Goal: Information Seeking & Learning: Learn about a topic

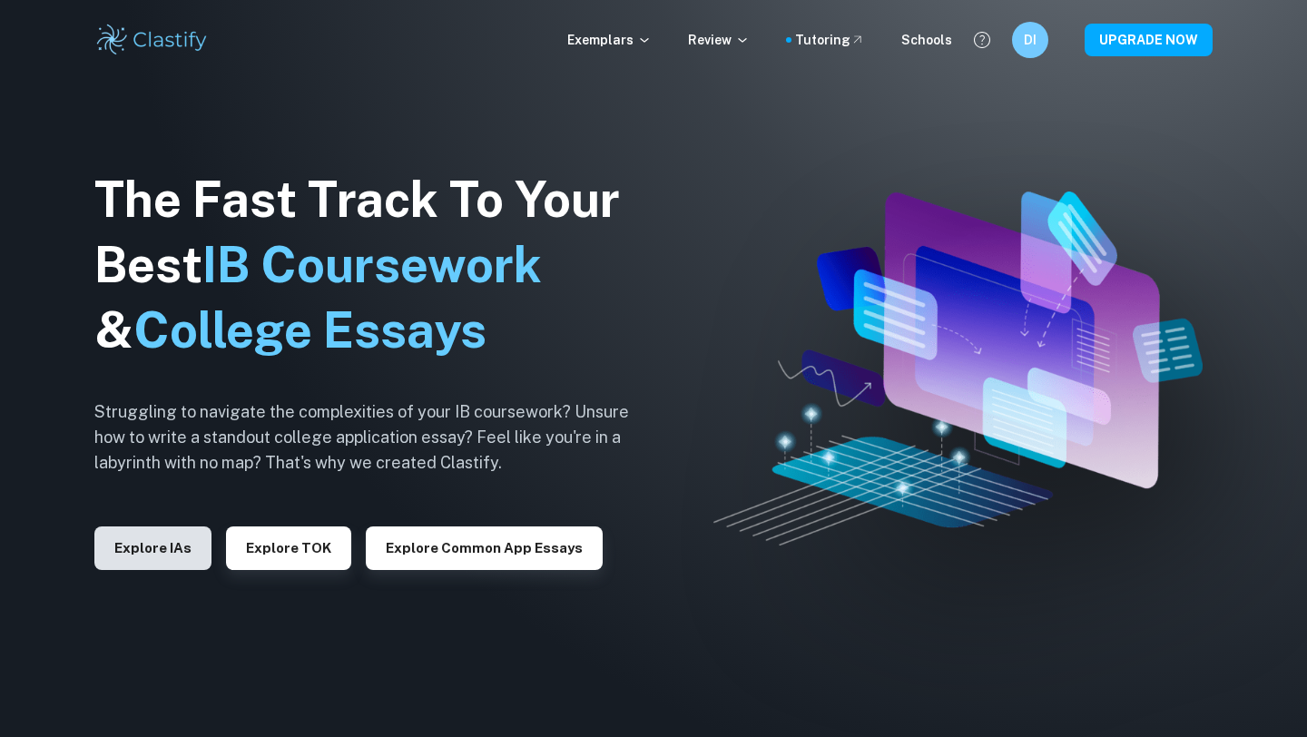
click at [133, 558] on button "Explore IAs" at bounding box center [152, 549] width 117 height 44
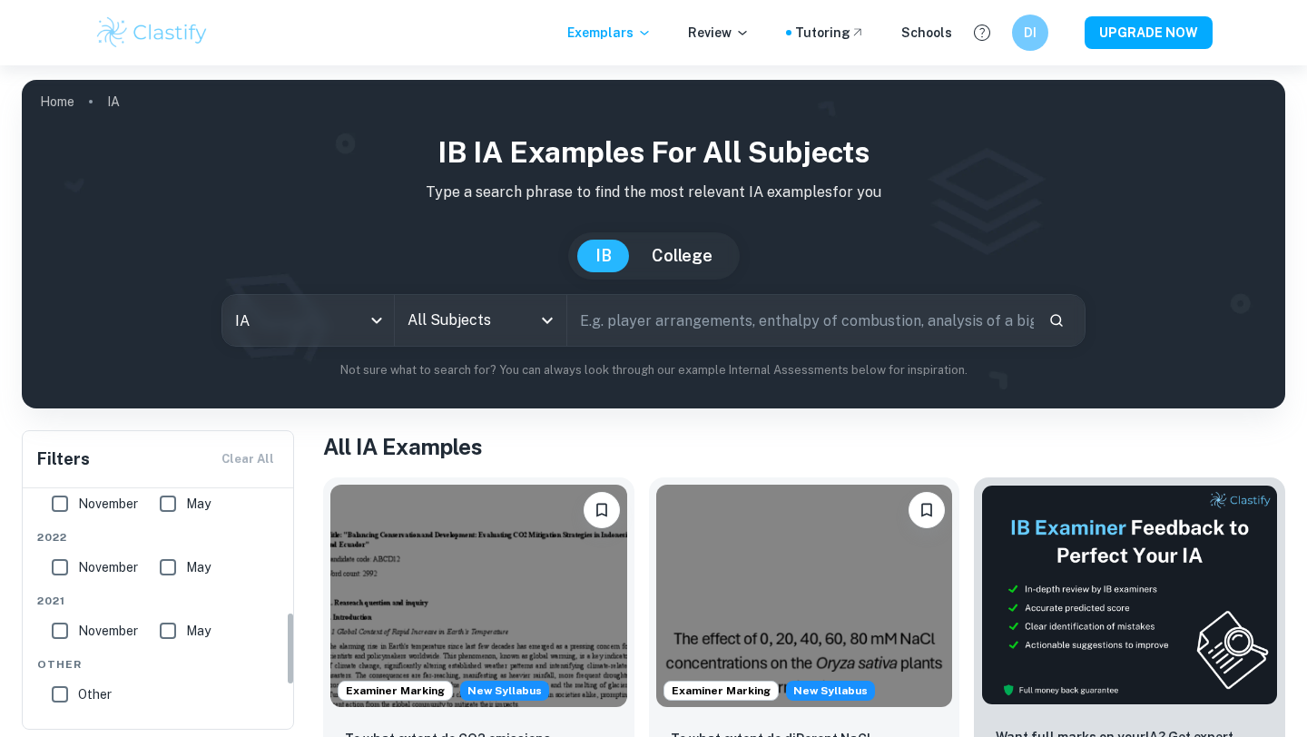
scroll to position [540, 0]
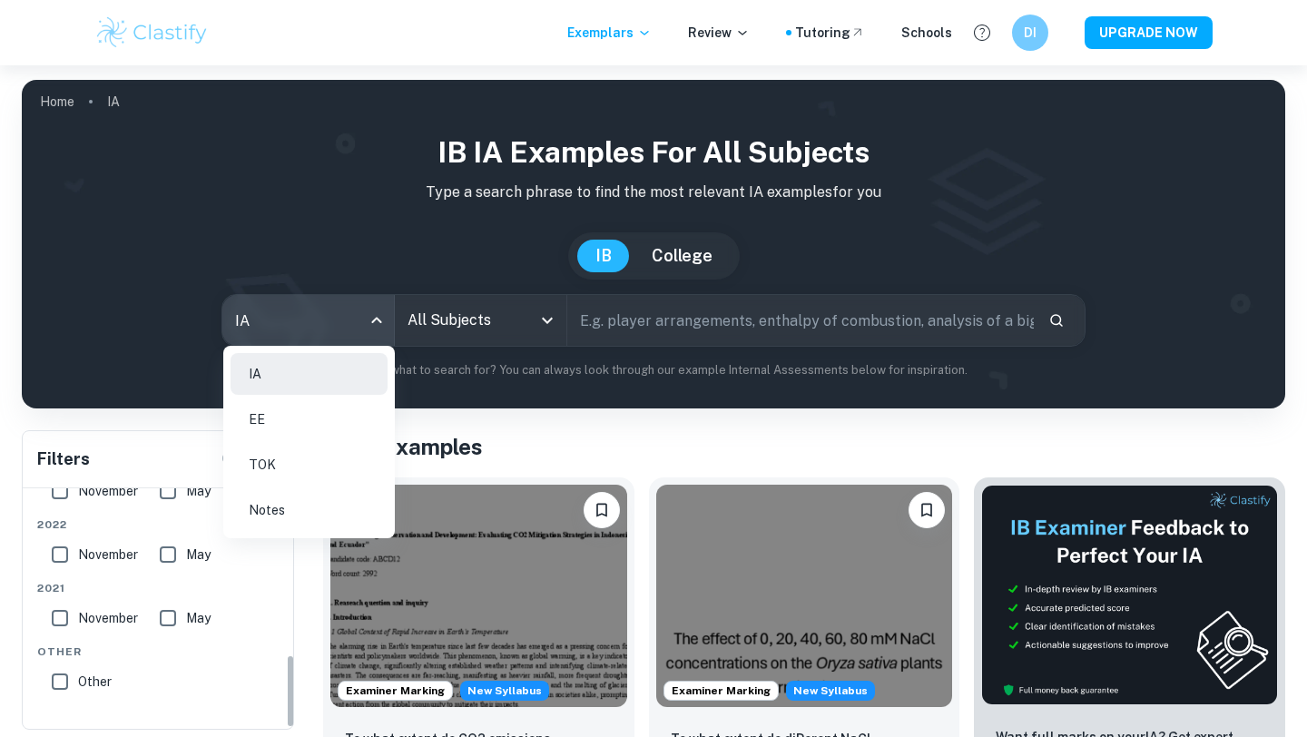
click at [273, 340] on body "We value your privacy We use cookies to enhance your browsing experience, serve…" at bounding box center [653, 433] width 1307 height 737
click at [287, 414] on li "EE" at bounding box center [309, 420] width 157 height 42
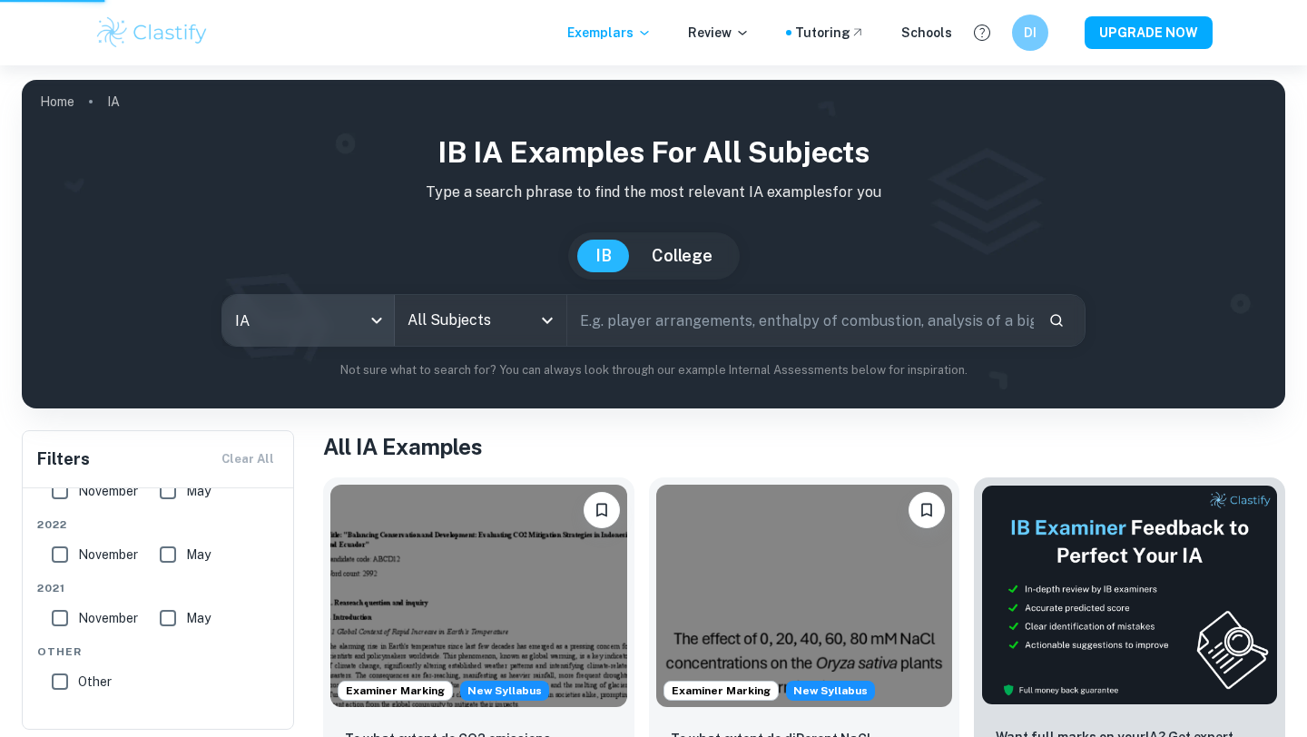
type input "ee"
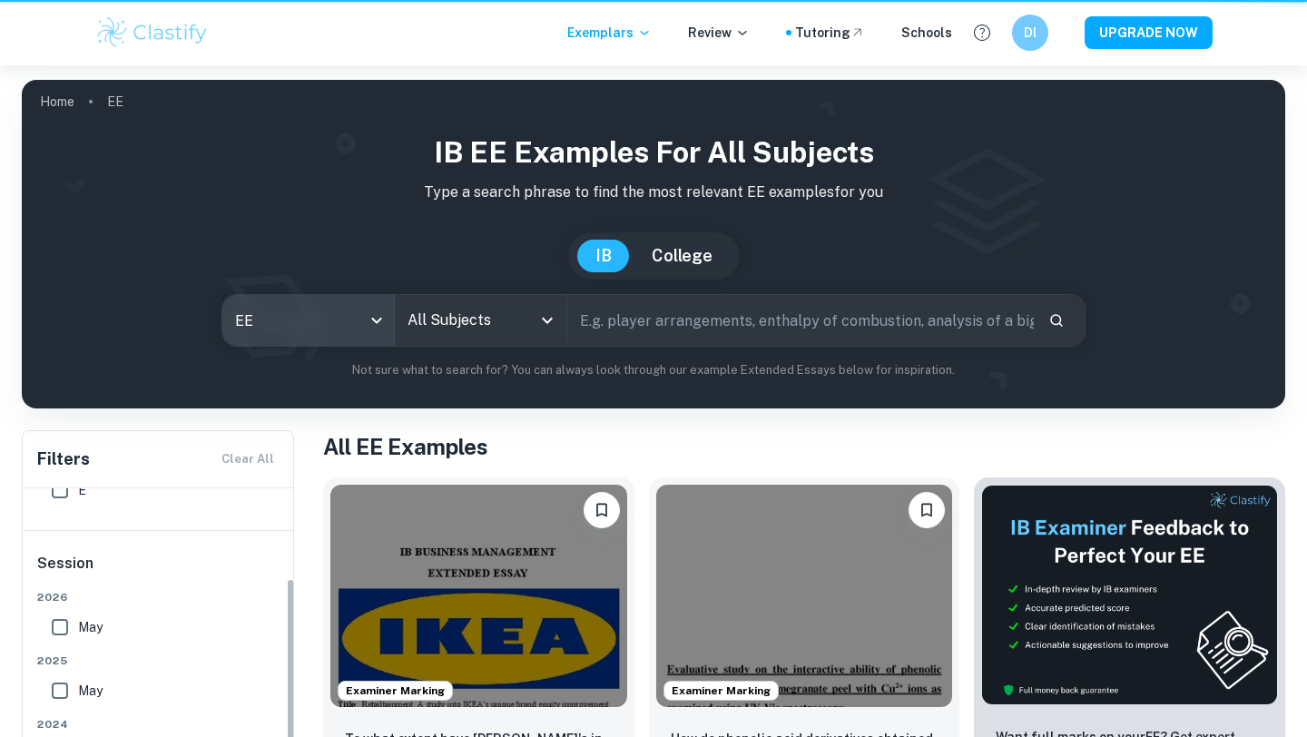
scroll to position [107, 0]
click at [451, 331] on input "All Subjects" at bounding box center [467, 320] width 128 height 35
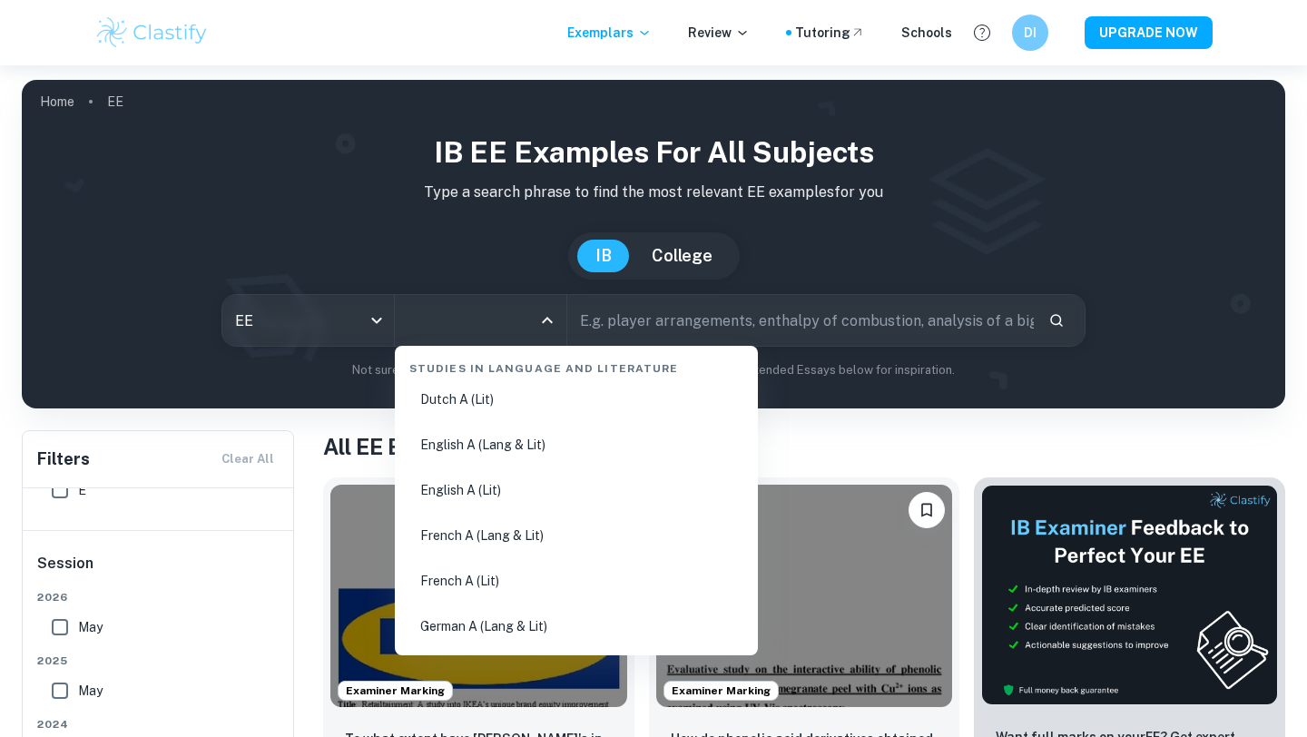
scroll to position [228, 0]
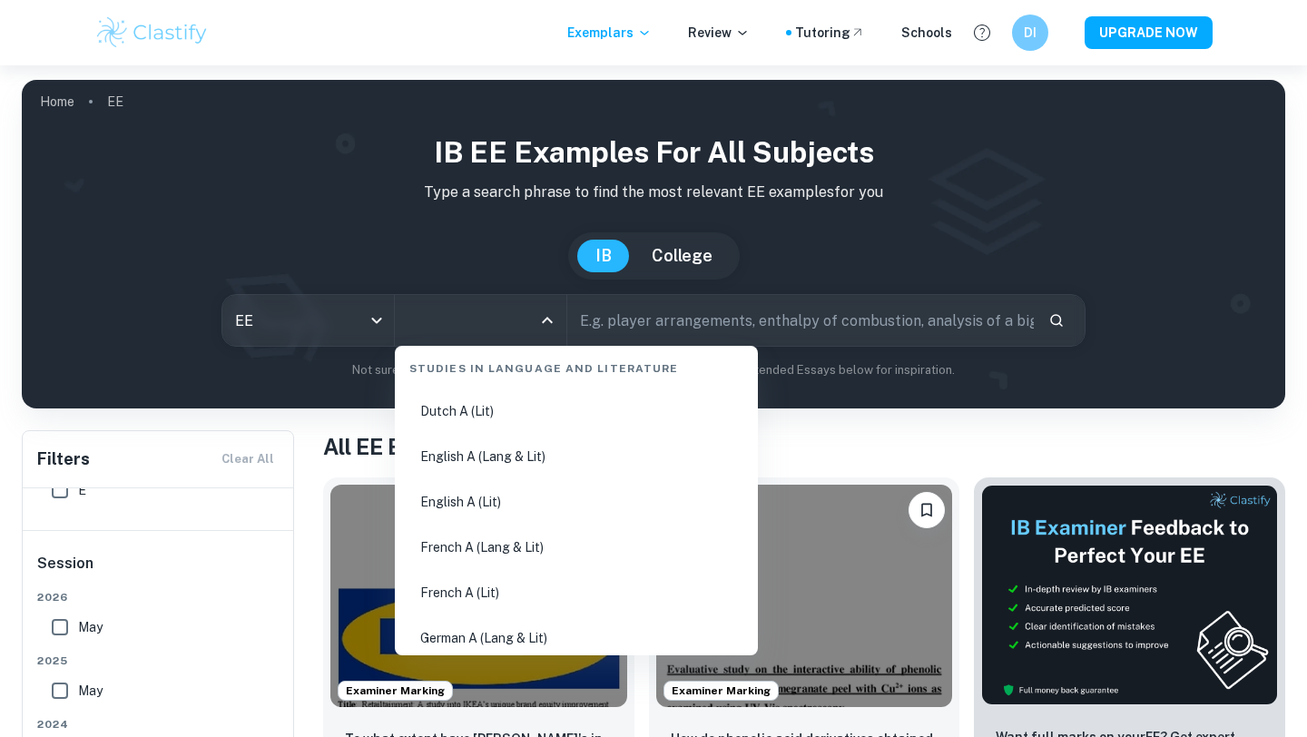
click at [491, 512] on li "English A (Lit)" at bounding box center [576, 502] width 349 height 42
type input "English A (Lit)"
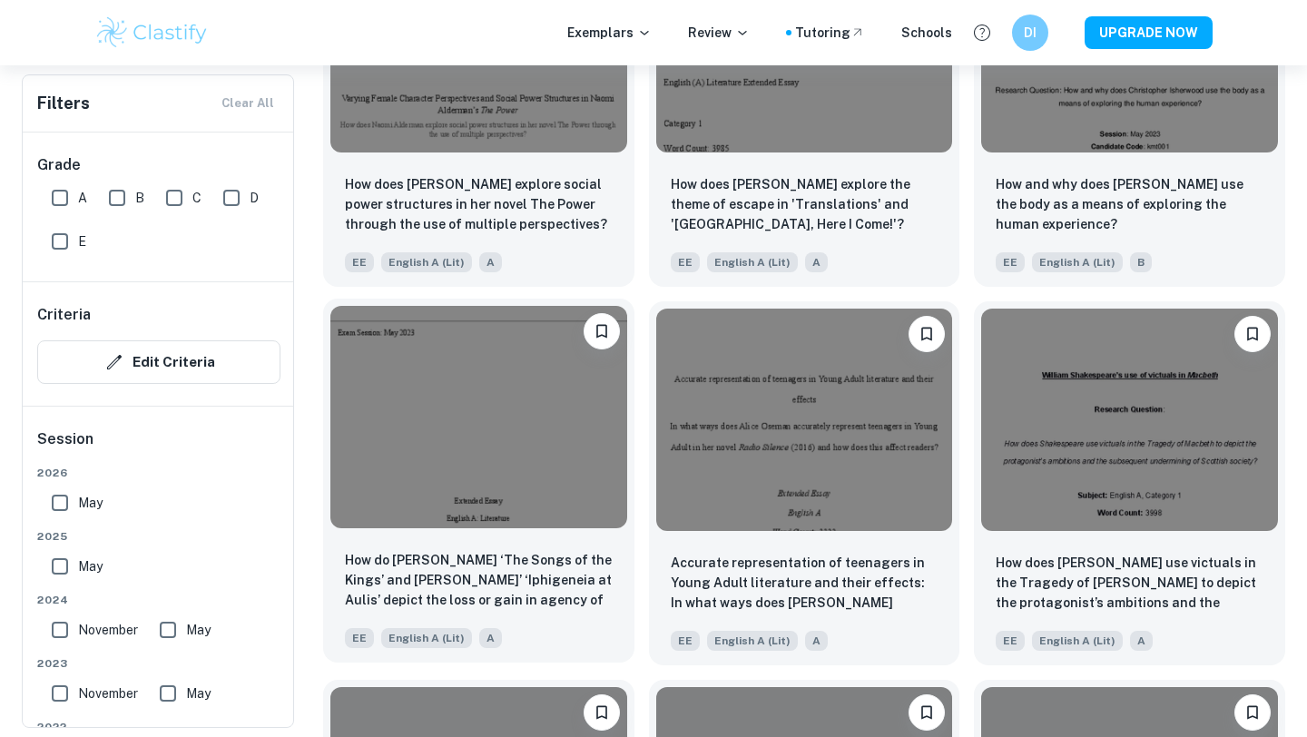
scroll to position [1696, 0]
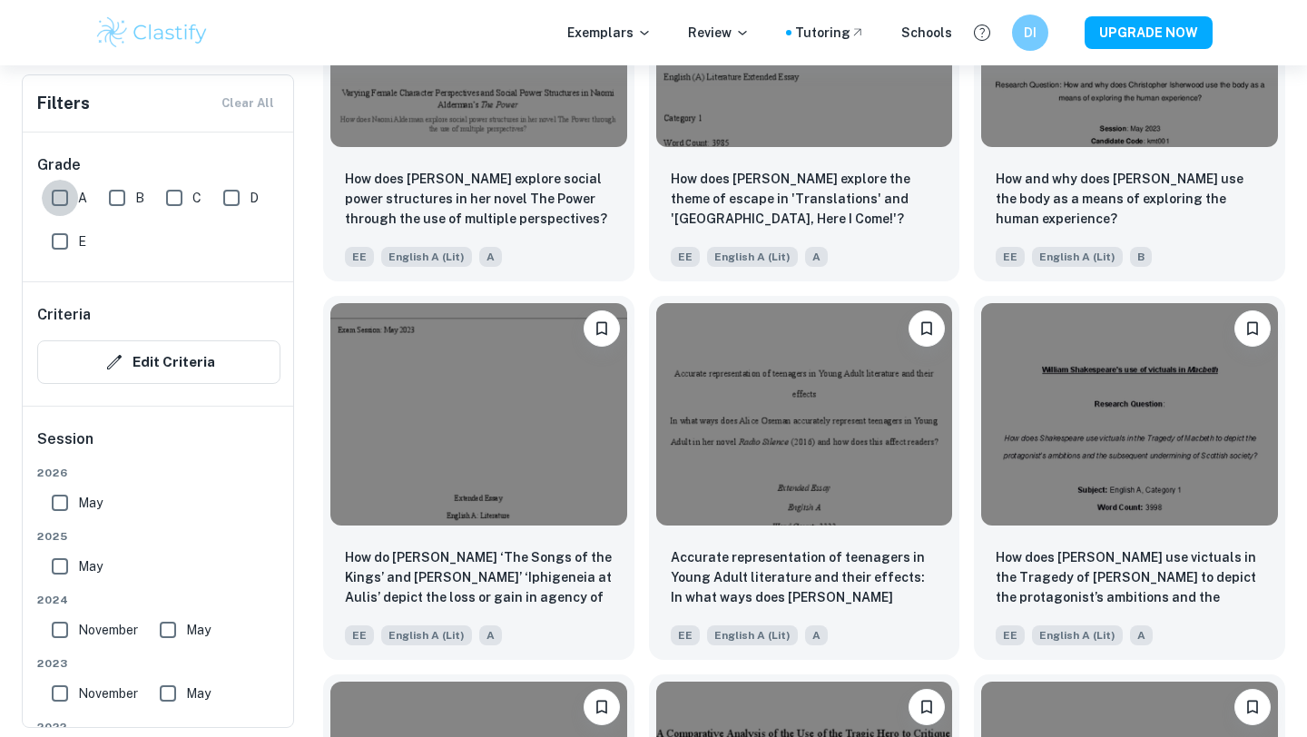
click at [58, 210] on input "A" at bounding box center [60, 198] width 36 height 36
checkbox input "true"
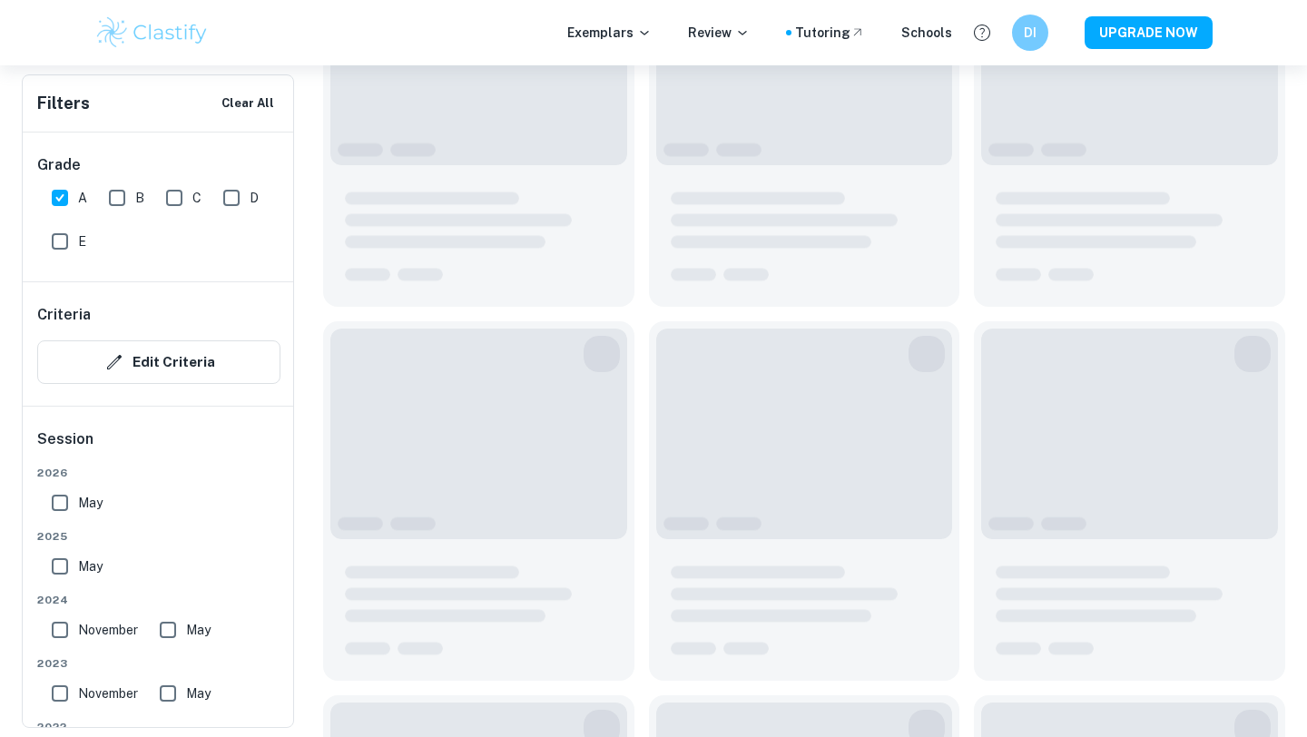
scroll to position [1740, 0]
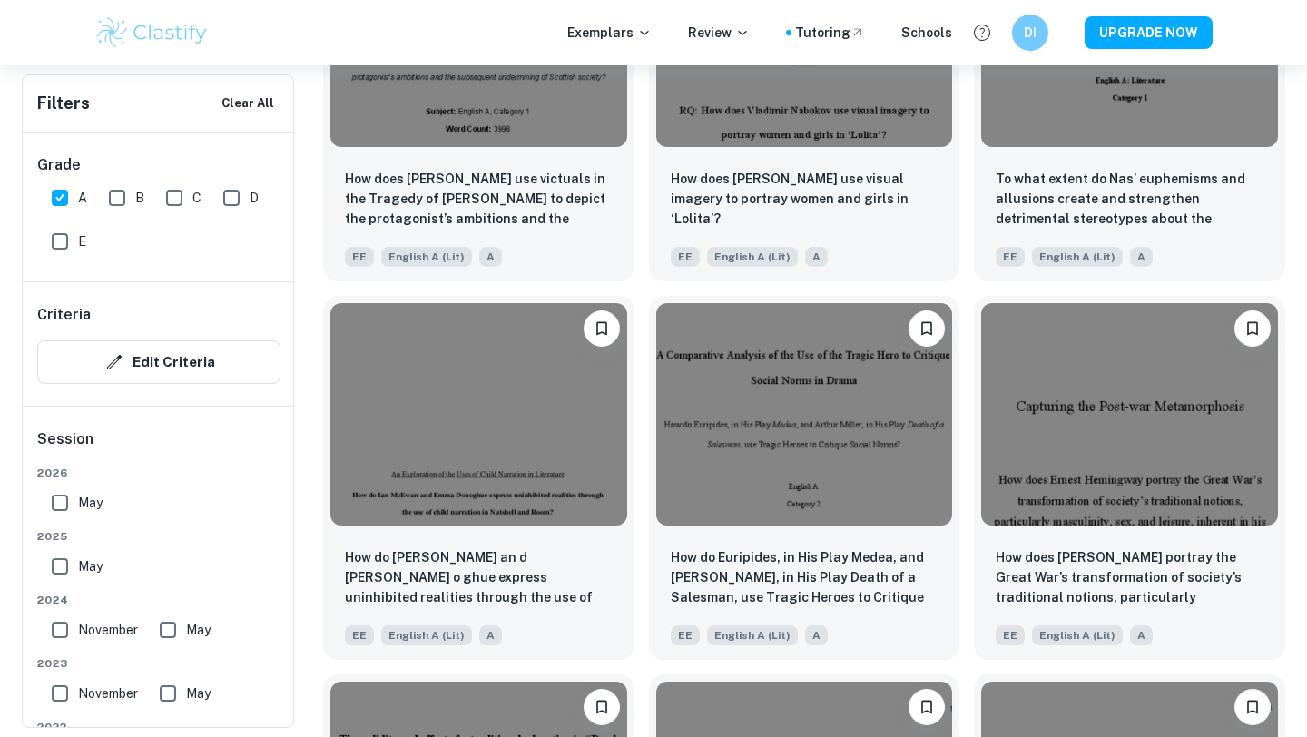
click at [114, 202] on input "B" at bounding box center [117, 198] width 36 height 36
checkbox input "true"
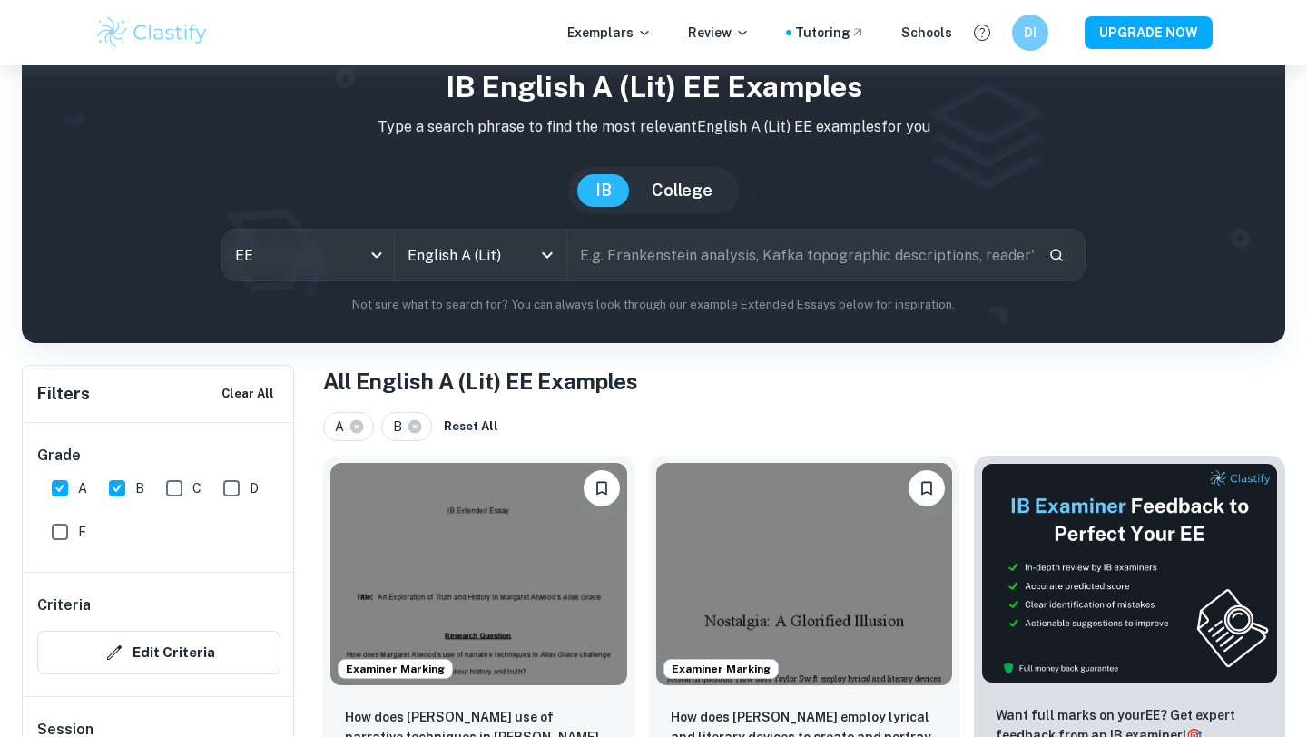
scroll to position [0, 0]
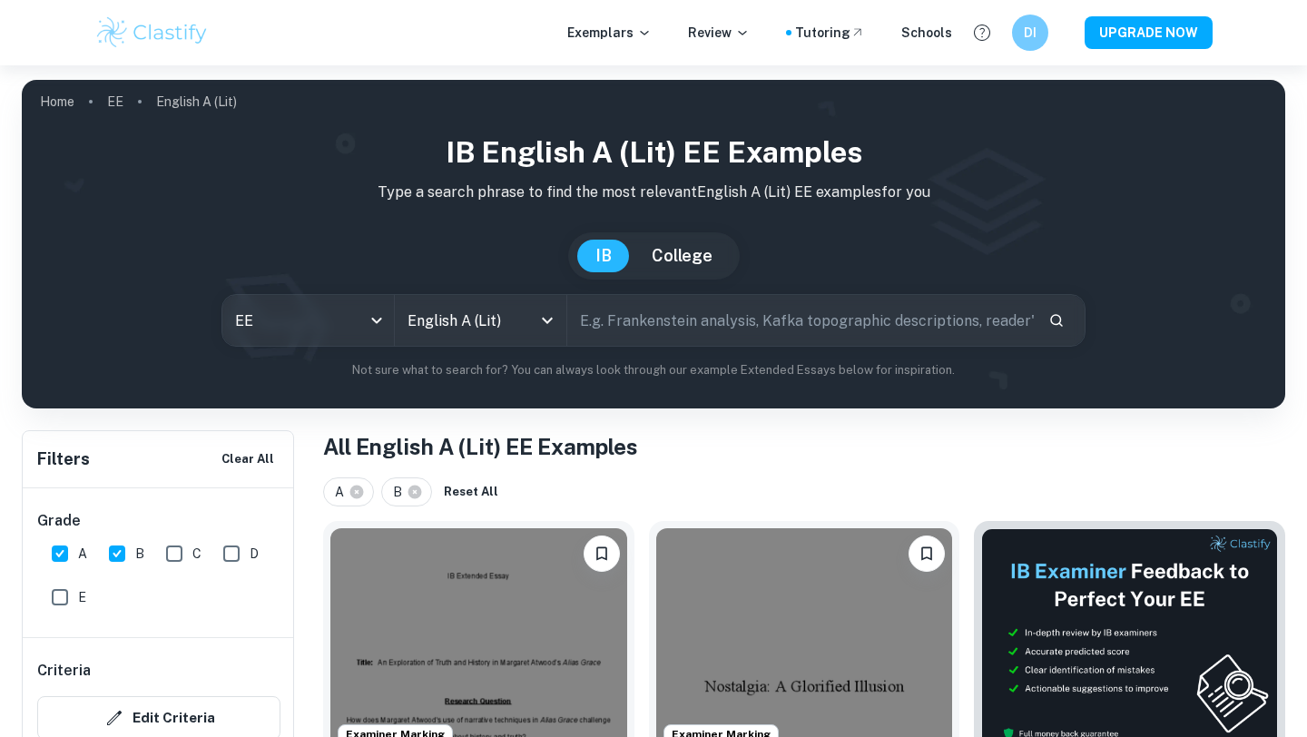
click at [650, 323] on input "text" at bounding box center [800, 320] width 467 height 51
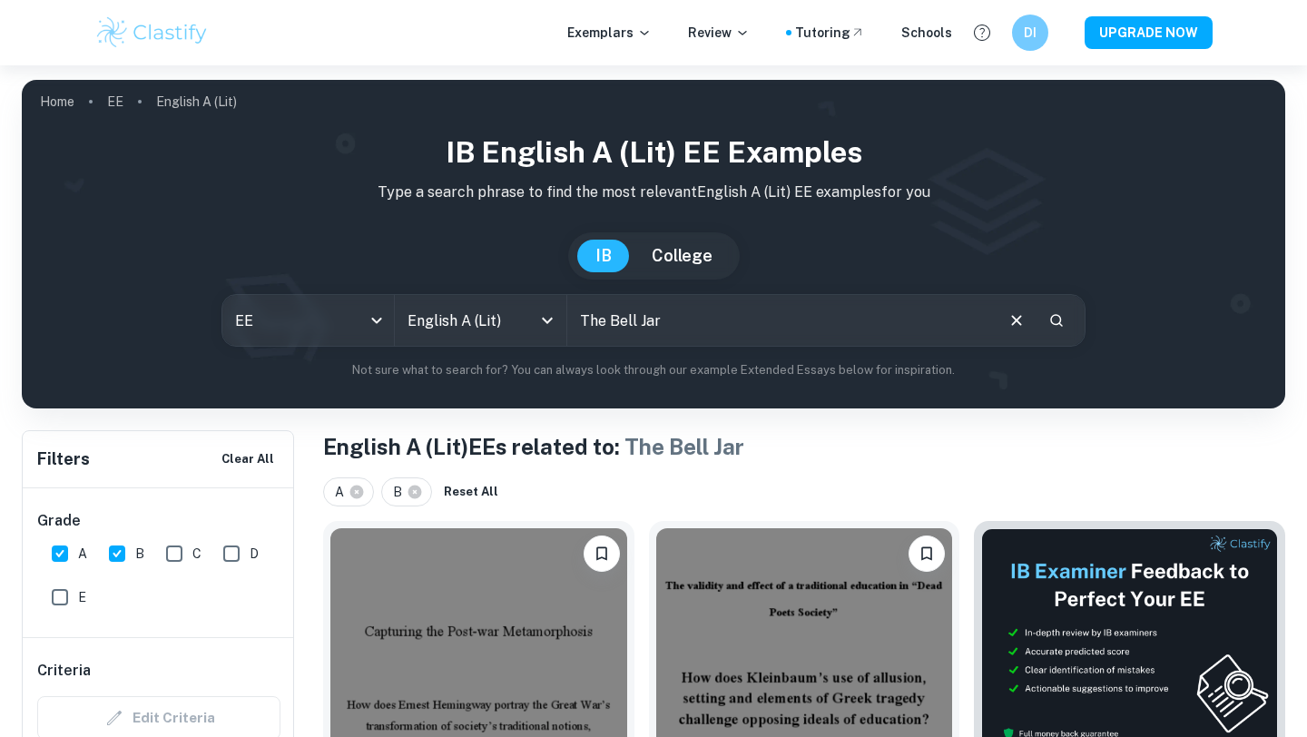
drag, startPoint x: 776, startPoint y: 314, endPoint x: 571, endPoint y: 313, distance: 205.2
click at [571, 313] on input "The Bell Jar" at bounding box center [779, 320] width 425 height 51
type input "[PERSON_NAME]"
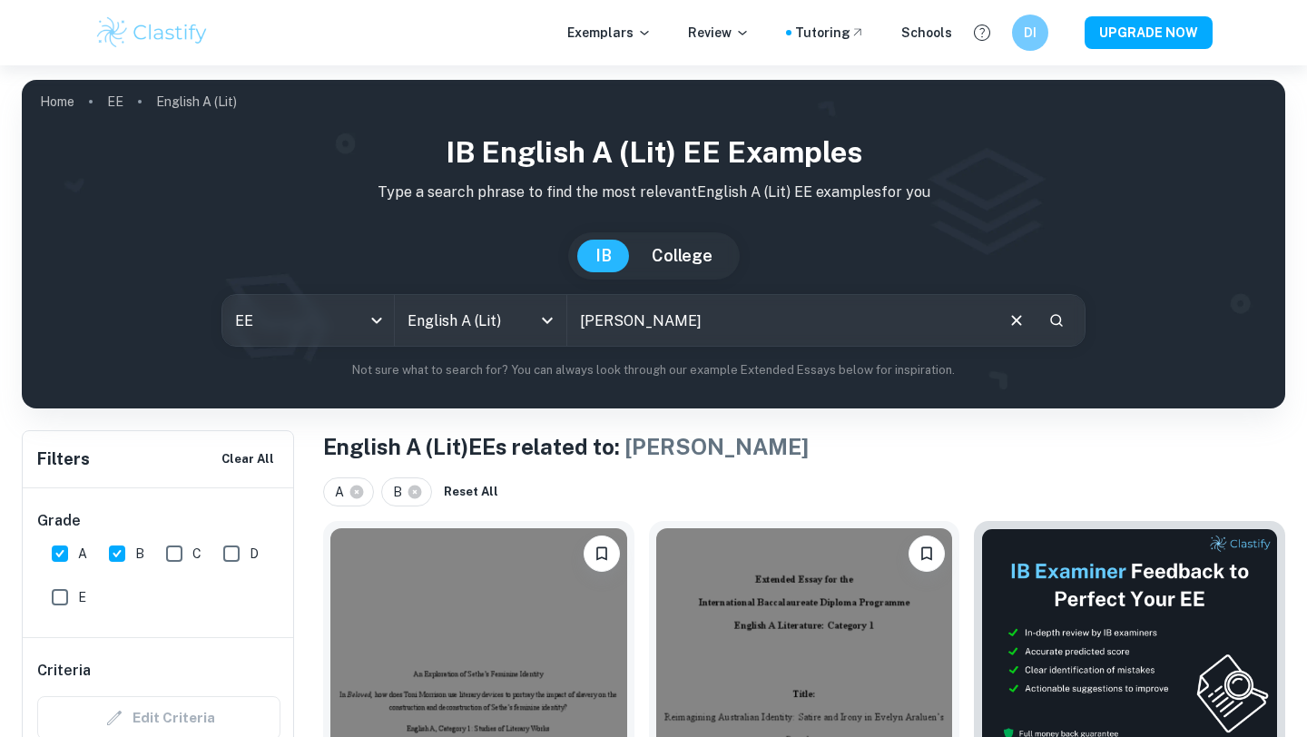
drag, startPoint x: 704, startPoint y: 321, endPoint x: 577, endPoint y: 322, distance: 126.2
click at [577, 322] on input "[PERSON_NAME]" at bounding box center [779, 320] width 425 height 51
type input "The Bell Jar"
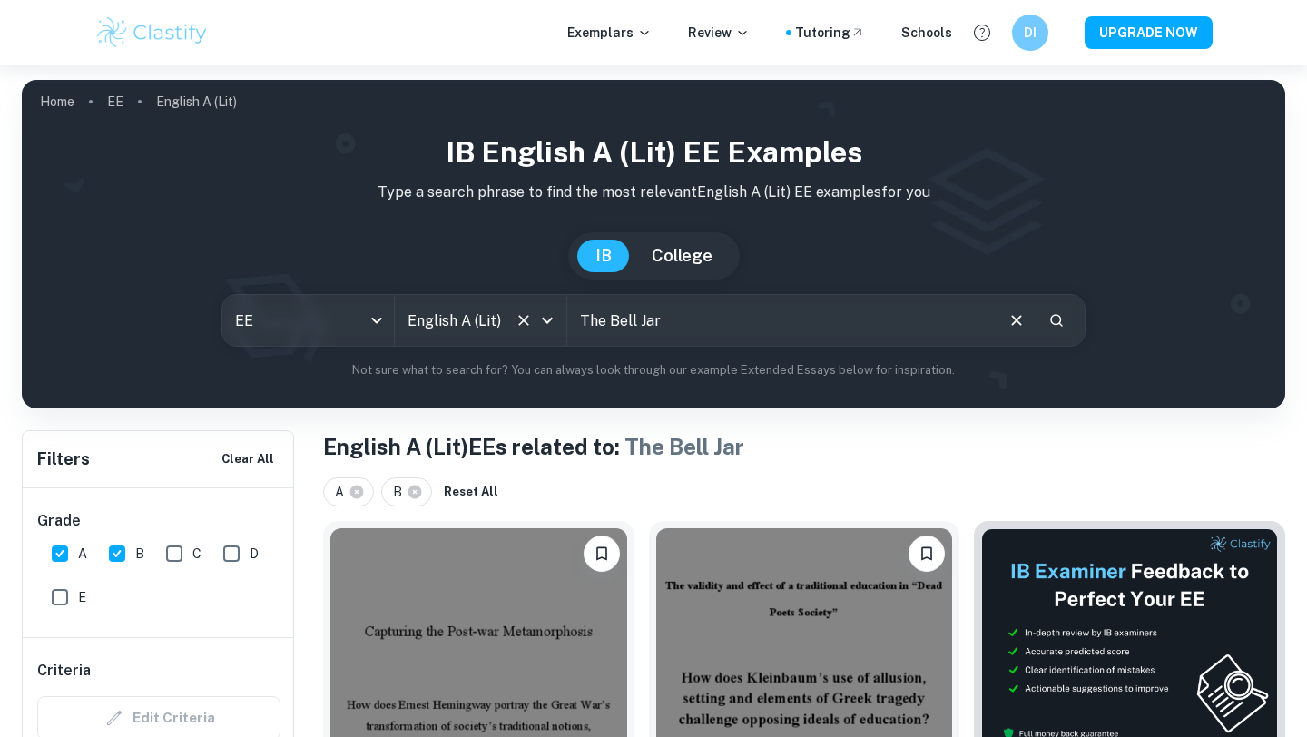
click at [472, 328] on input "English A (Lit)" at bounding box center [455, 320] width 104 height 35
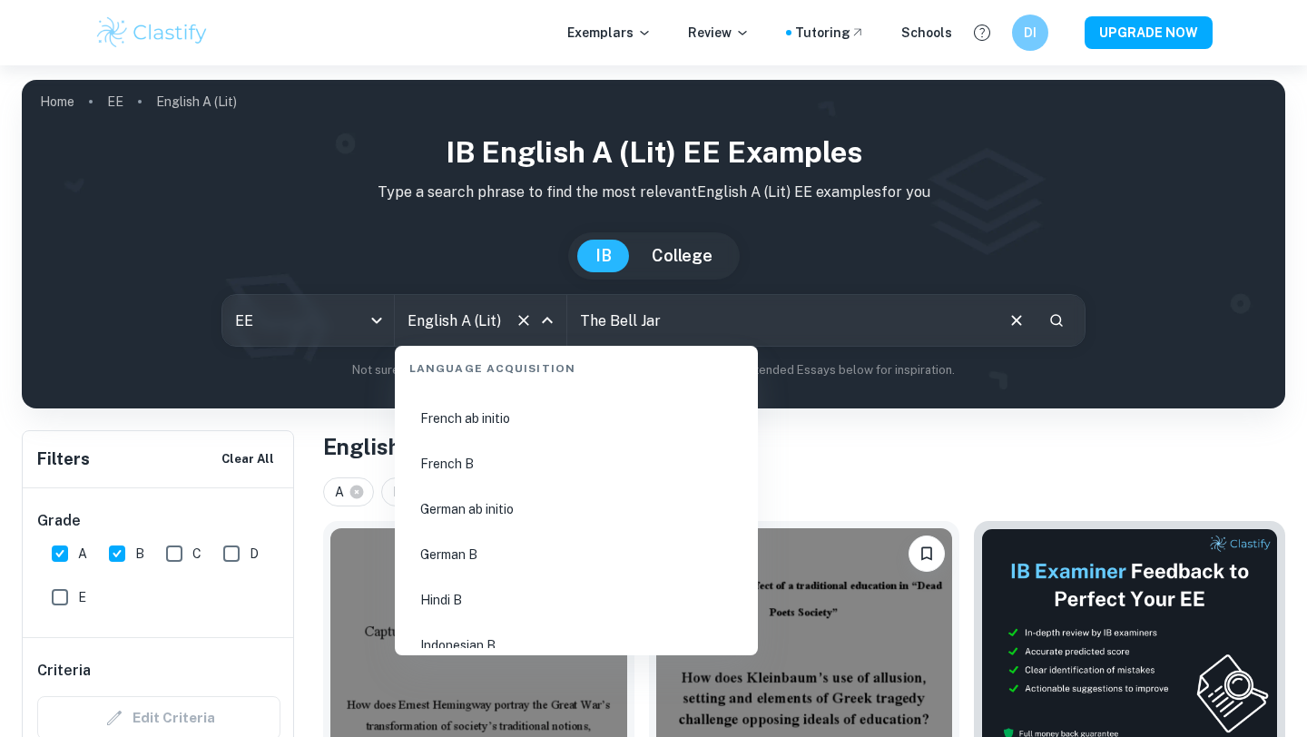
scroll to position [1380, 0]
click at [480, 435] on li "English B" at bounding box center [576, 429] width 349 height 42
type input "English B"
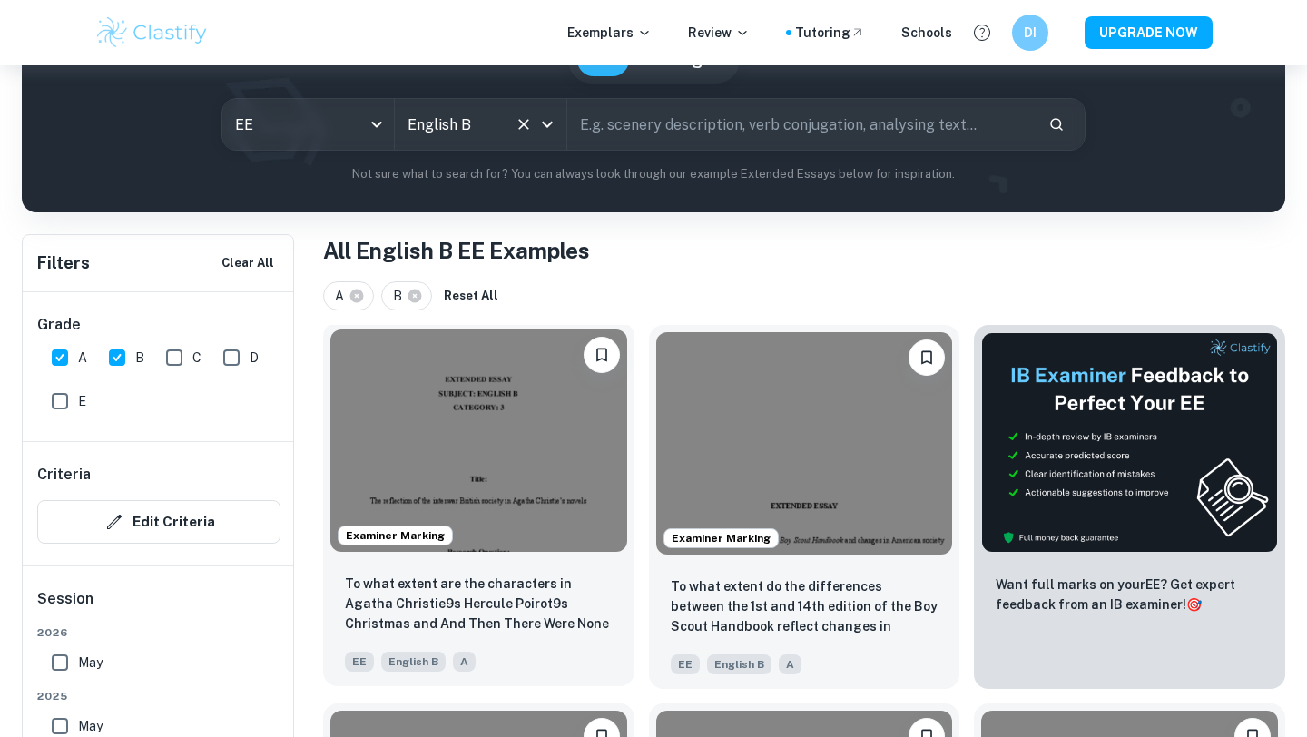
scroll to position [721, 0]
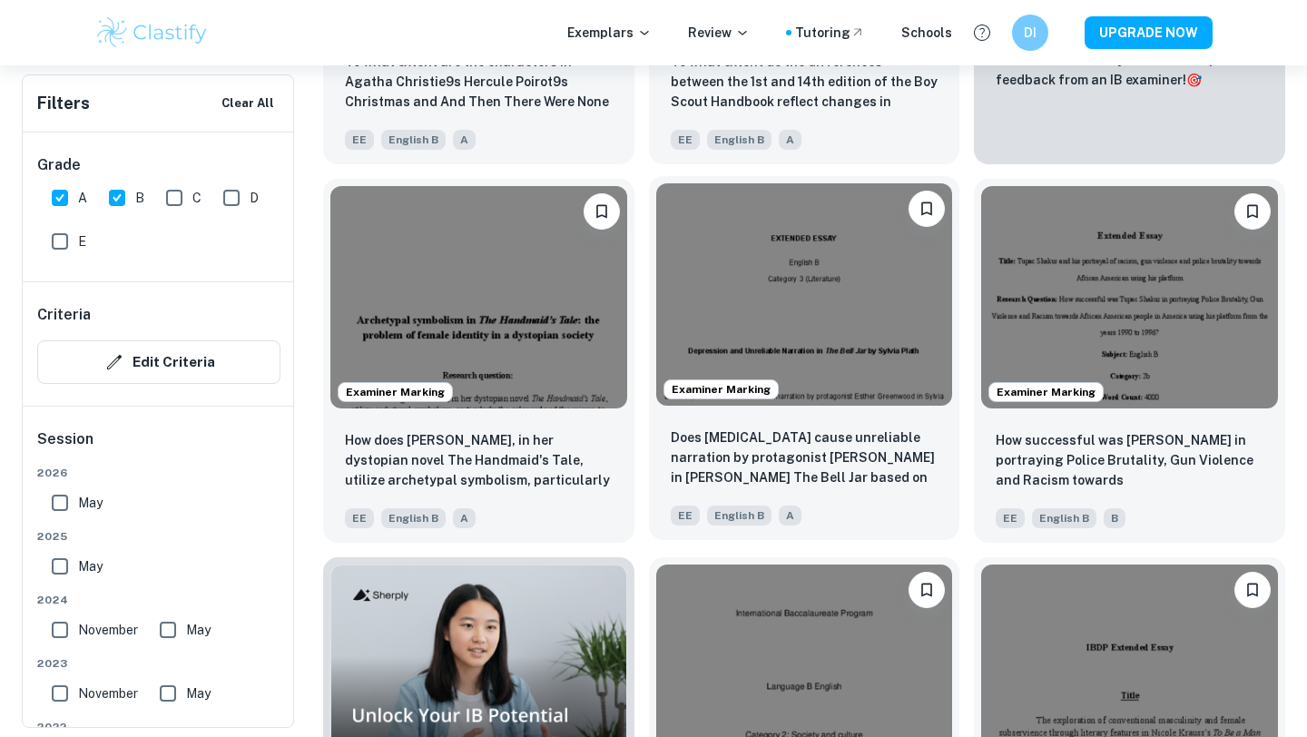
click at [831, 337] on img at bounding box center [804, 294] width 297 height 222
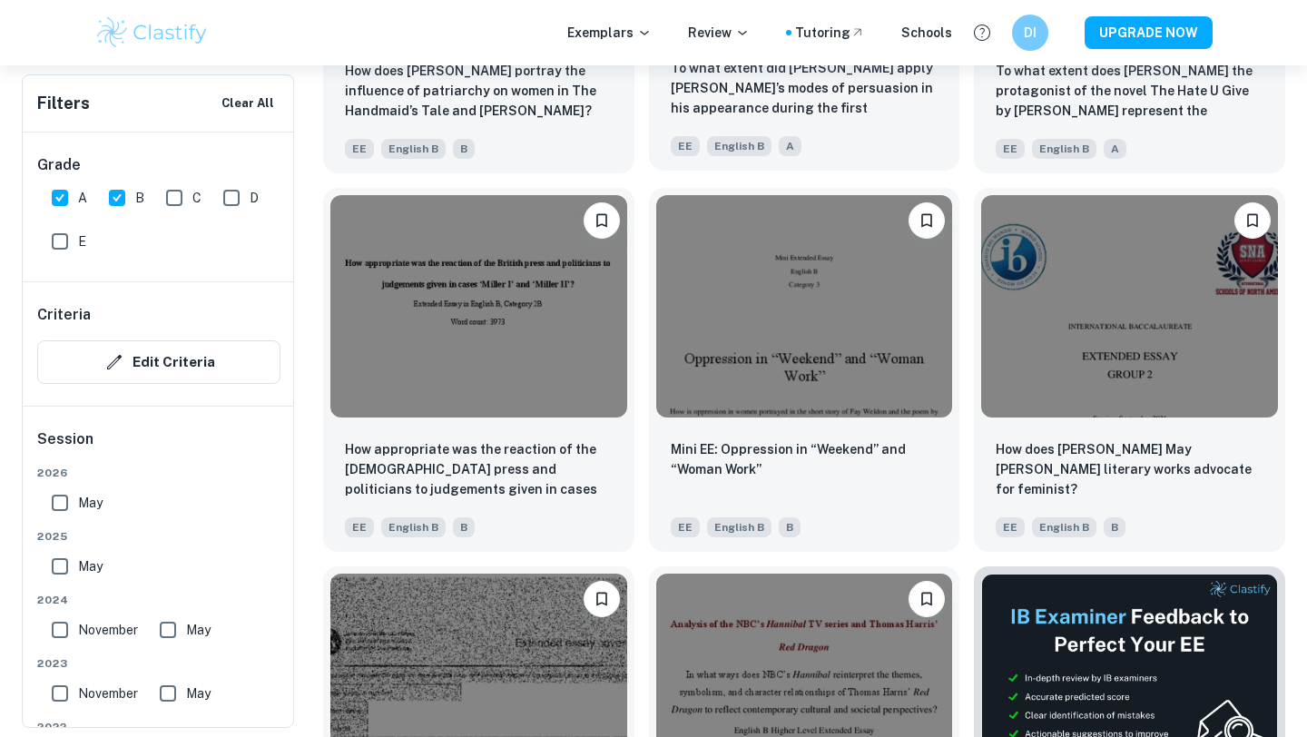
scroll to position [6018, 0]
